Goal: Information Seeking & Learning: Learn about a topic

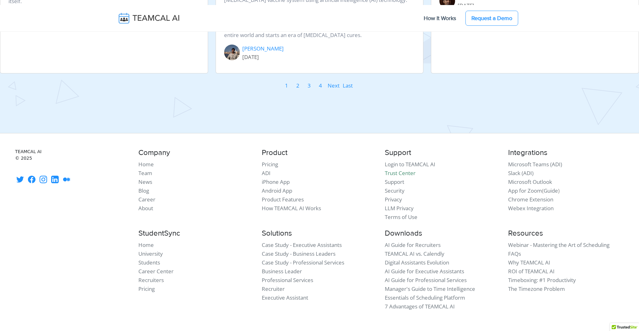
scroll to position [958, 0]
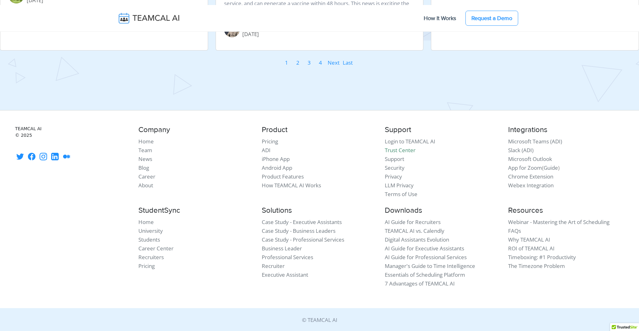
click at [288, 63] on link "1" at bounding box center [287, 62] width 4 height 9
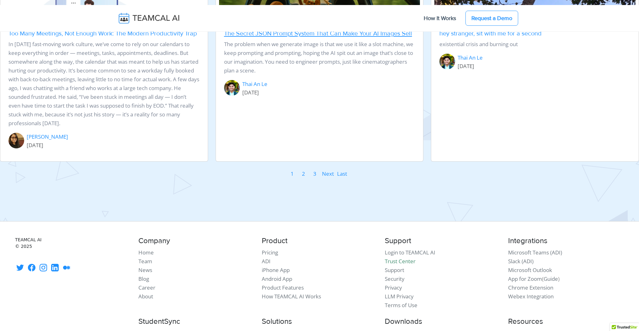
scroll to position [823, 0]
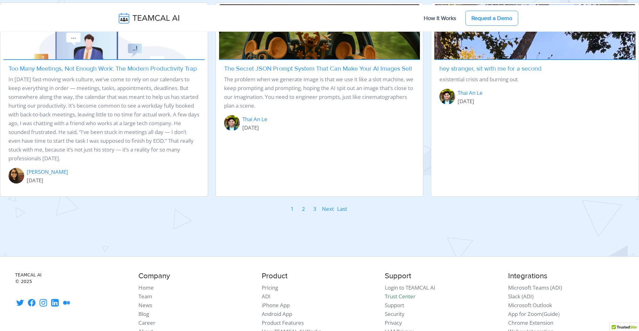
click at [304, 214] on link "2" at bounding box center [304, 208] width 4 height 9
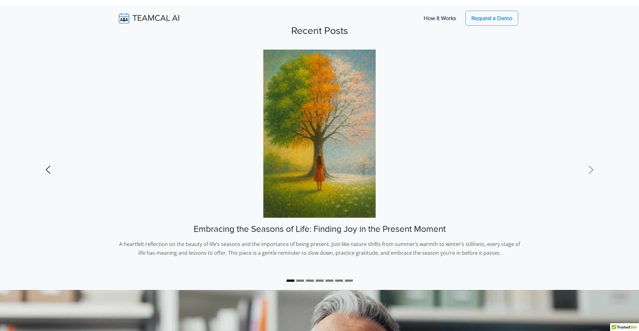
click at [51, 165] on span at bounding box center [48, 170] width 10 height 10
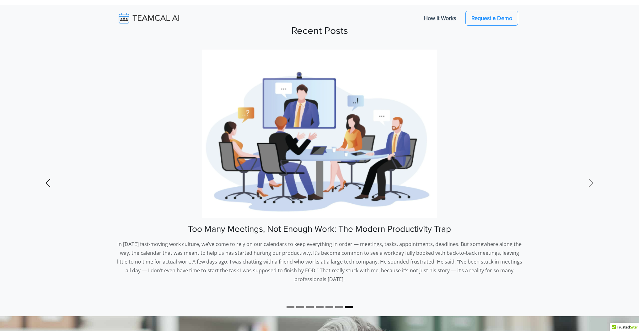
click at [48, 166] on link "Previous" at bounding box center [48, 183] width 96 height 267
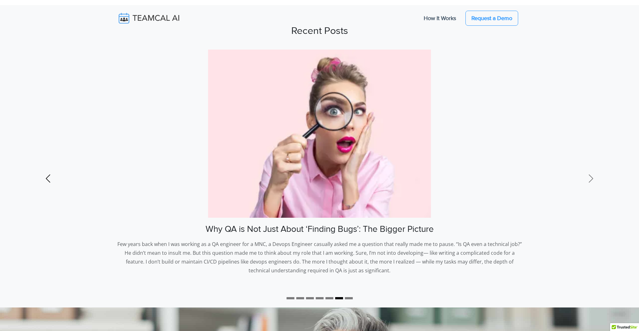
click at [49, 164] on link "Previous" at bounding box center [48, 179] width 96 height 258
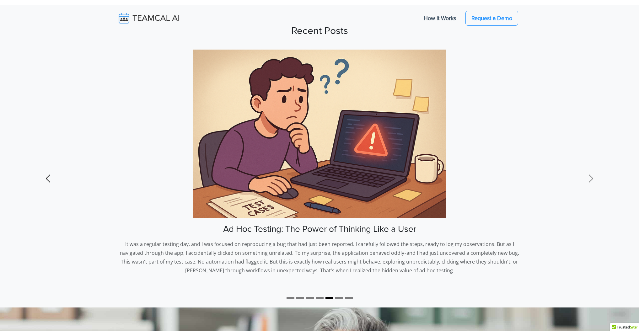
click at [49, 164] on link "Previous" at bounding box center [48, 179] width 96 height 258
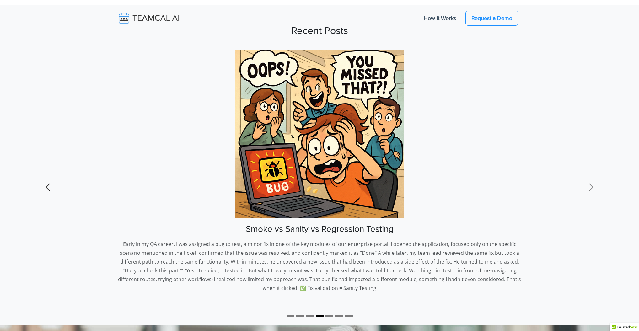
click at [49, 164] on link "Previous" at bounding box center [48, 188] width 96 height 276
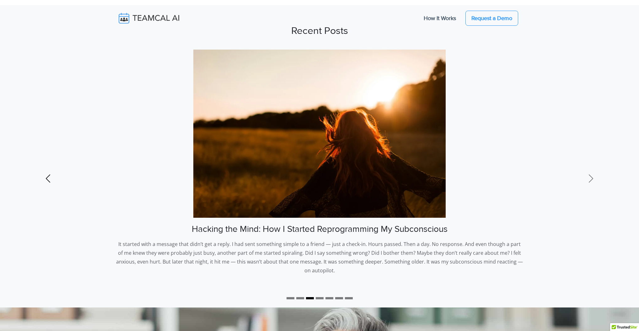
click at [49, 164] on link "Previous" at bounding box center [48, 179] width 96 height 258
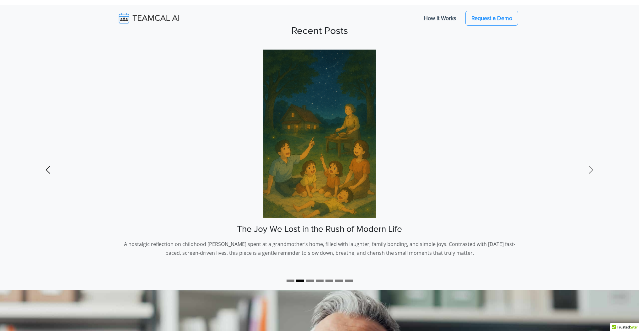
click at [49, 164] on link "Previous" at bounding box center [48, 170] width 96 height 240
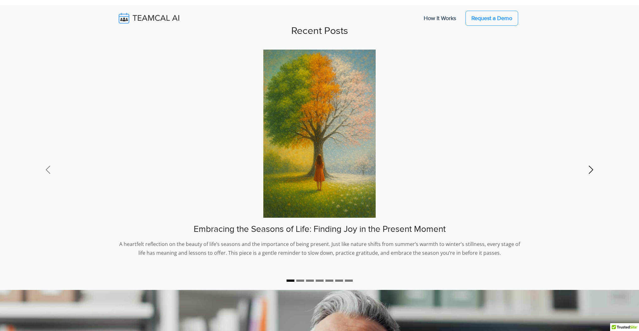
click at [592, 169] on span at bounding box center [591, 170] width 10 height 10
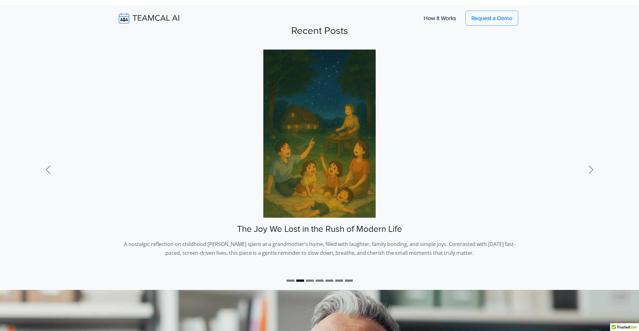
click at [319, 196] on img at bounding box center [319, 134] width 112 height 168
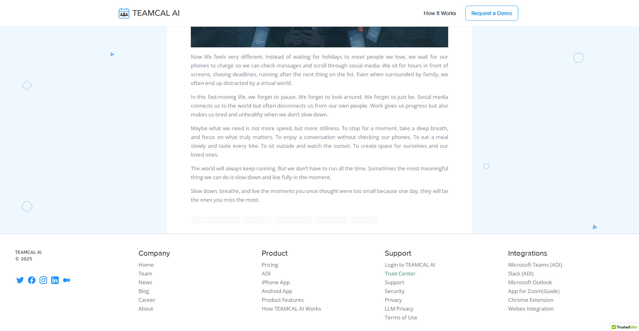
scroll to position [1056, 0]
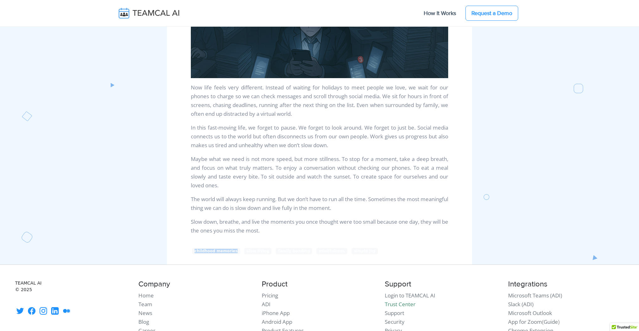
drag, startPoint x: 195, startPoint y: 261, endPoint x: 234, endPoint y: 260, distance: 38.9
click at [234, 254] on span "childhood memories" at bounding box center [216, 251] width 48 height 6
drag, startPoint x: 240, startPoint y: 261, endPoint x: 262, endPoint y: 260, distance: 21.7
click at [262, 254] on span "slow living" at bounding box center [258, 251] width 28 height 6
drag, startPoint x: 274, startPoint y: 260, endPoint x: 297, endPoint y: 259, distance: 23.3
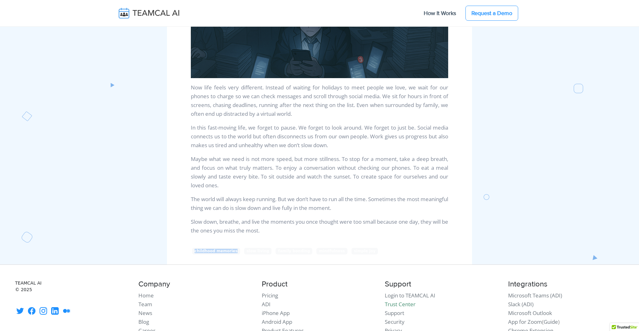
click at [297, 254] on span "family bonding" at bounding box center [294, 251] width 37 height 6
drag, startPoint x: 308, startPoint y: 260, endPoint x: 342, endPoint y: 260, distance: 33.6
click at [335, 254] on div "childhood memories slow living family bonding mindfulness simple joy" at bounding box center [319, 251] width 257 height 7
drag, startPoint x: 345, startPoint y: 260, endPoint x: 363, endPoint y: 261, distance: 17.7
click at [363, 254] on div "childhood memories slow living family bonding mindfulness simple joy" at bounding box center [319, 251] width 257 height 7
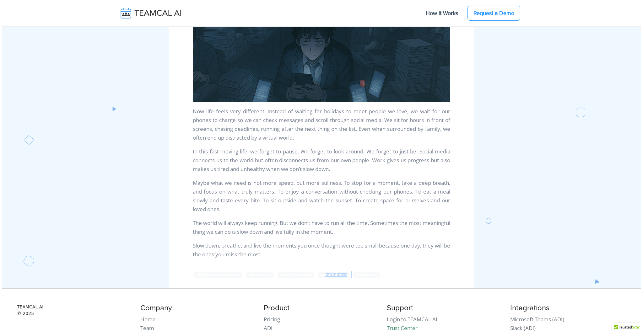
scroll to position [1178, 0]
